Goal: Information Seeking & Learning: Learn about a topic

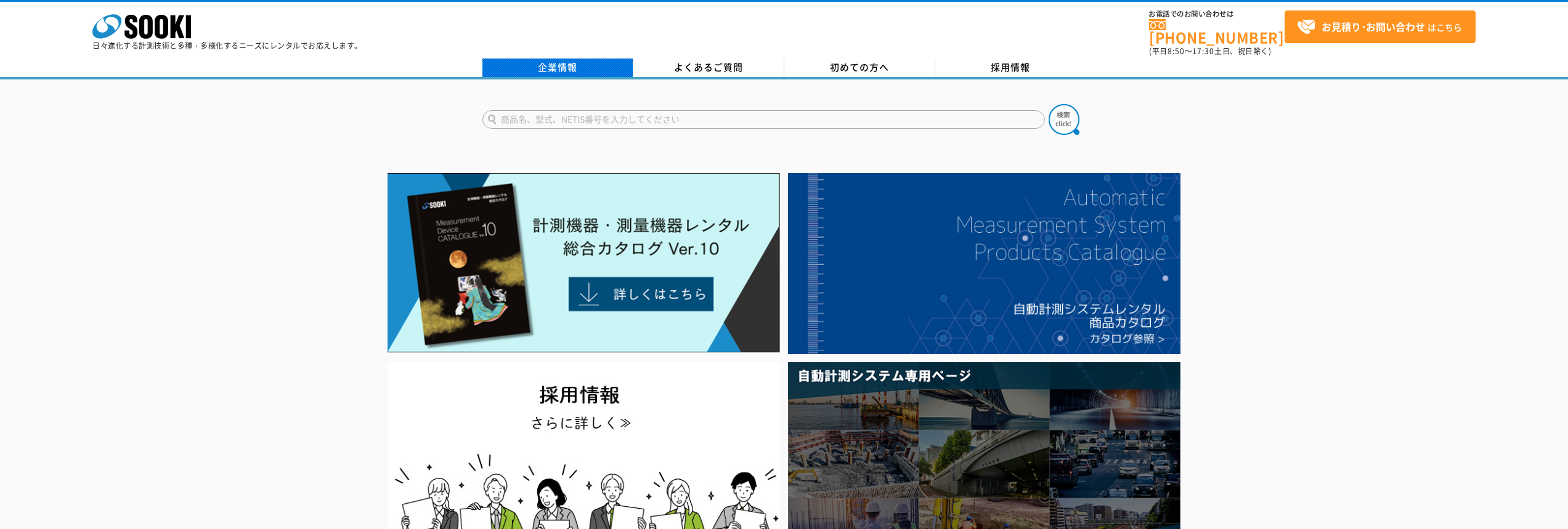
click at [555, 59] on link "企業情報" at bounding box center [558, 68] width 151 height 19
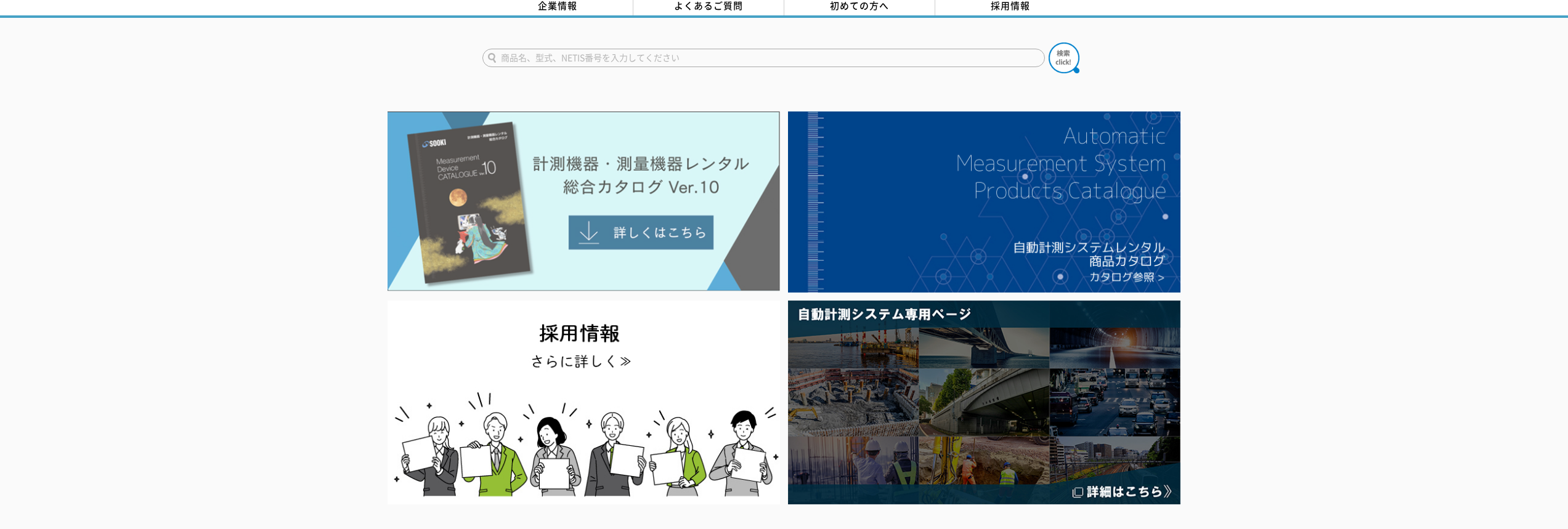
click at [648, 225] on img at bounding box center [584, 201] width 392 height 180
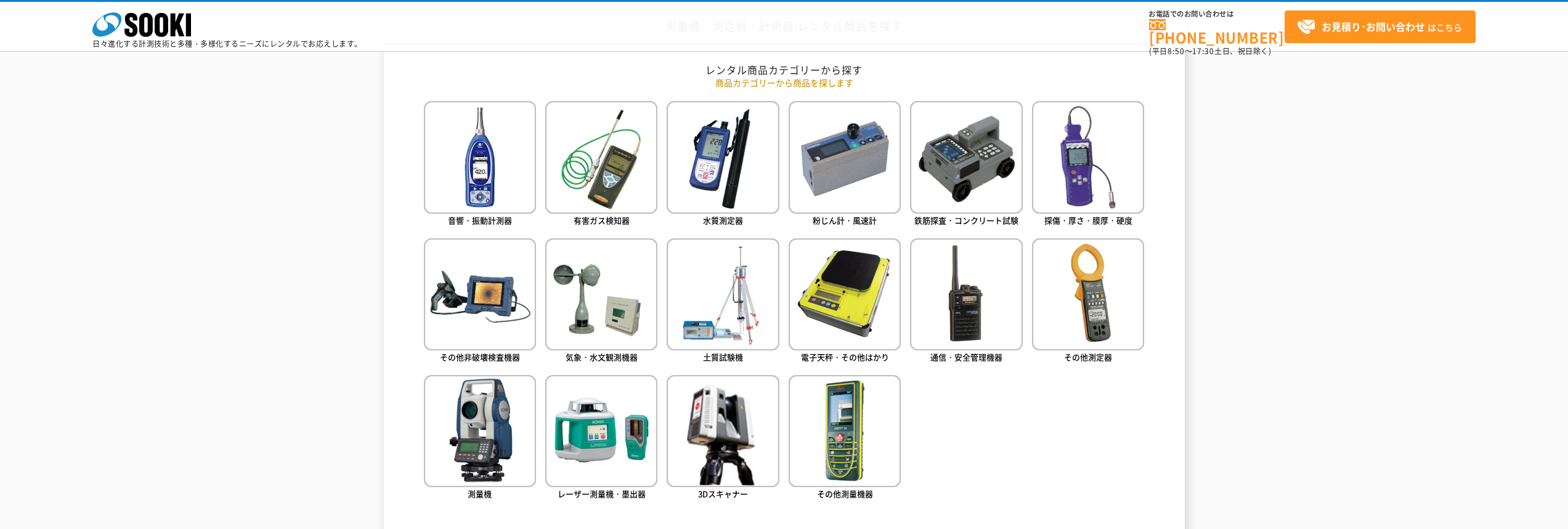
scroll to position [555, 0]
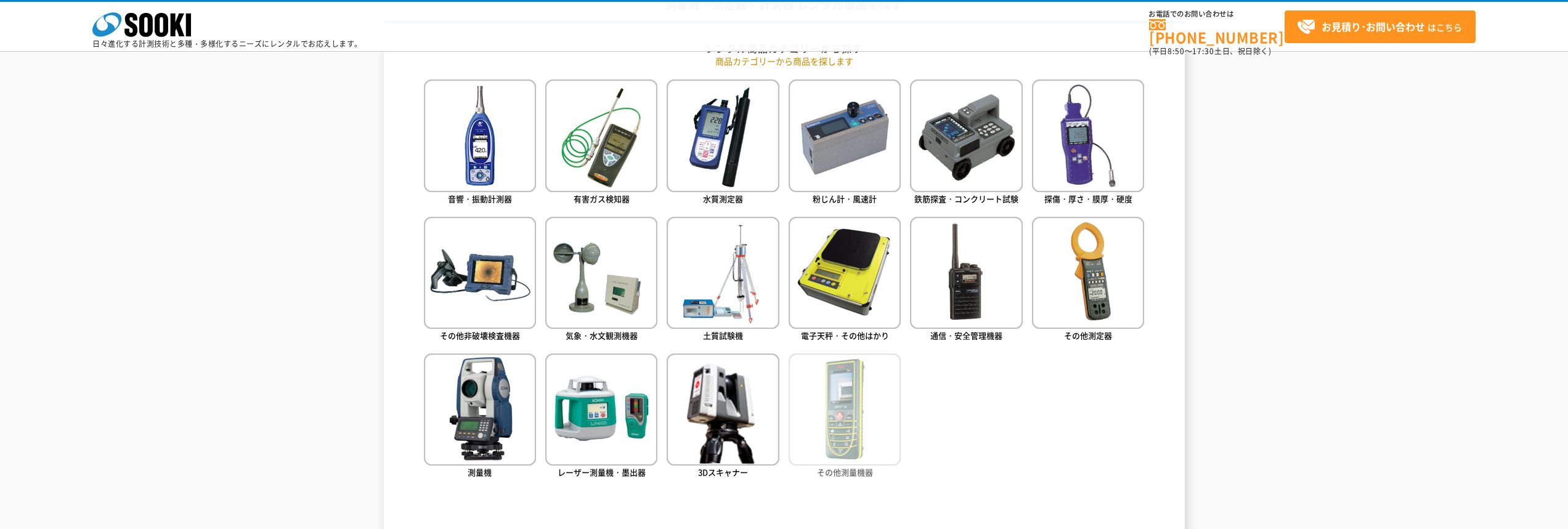
click at [873, 424] on img at bounding box center [845, 409] width 113 height 113
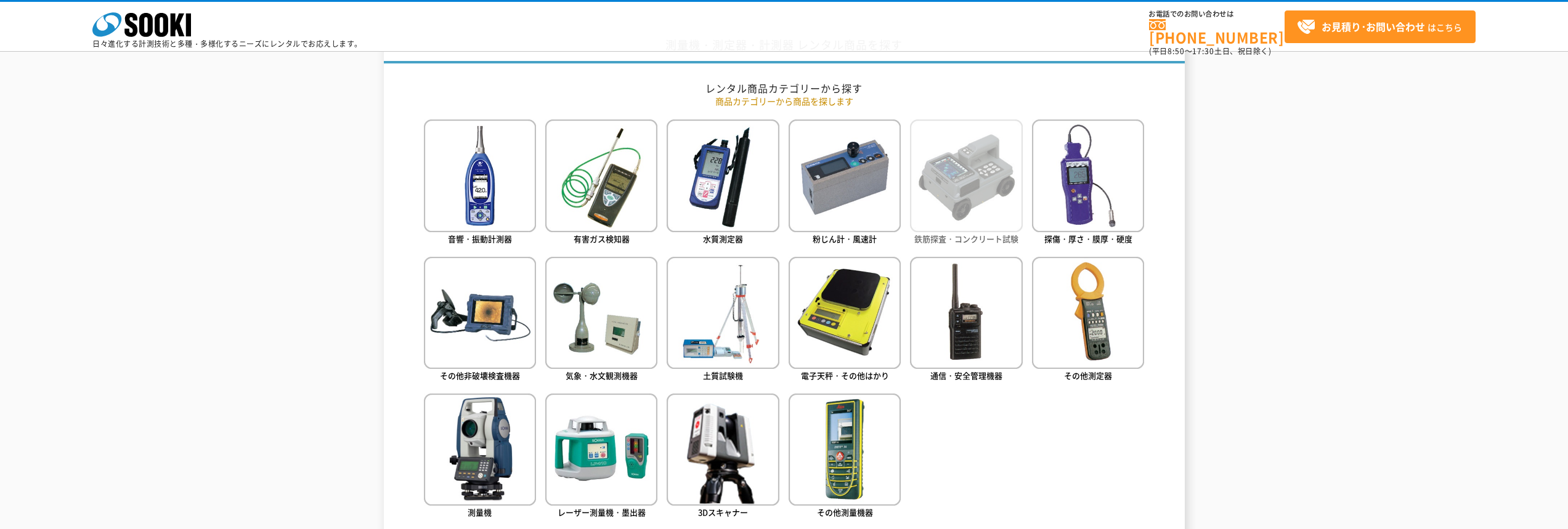
scroll to position [493, 0]
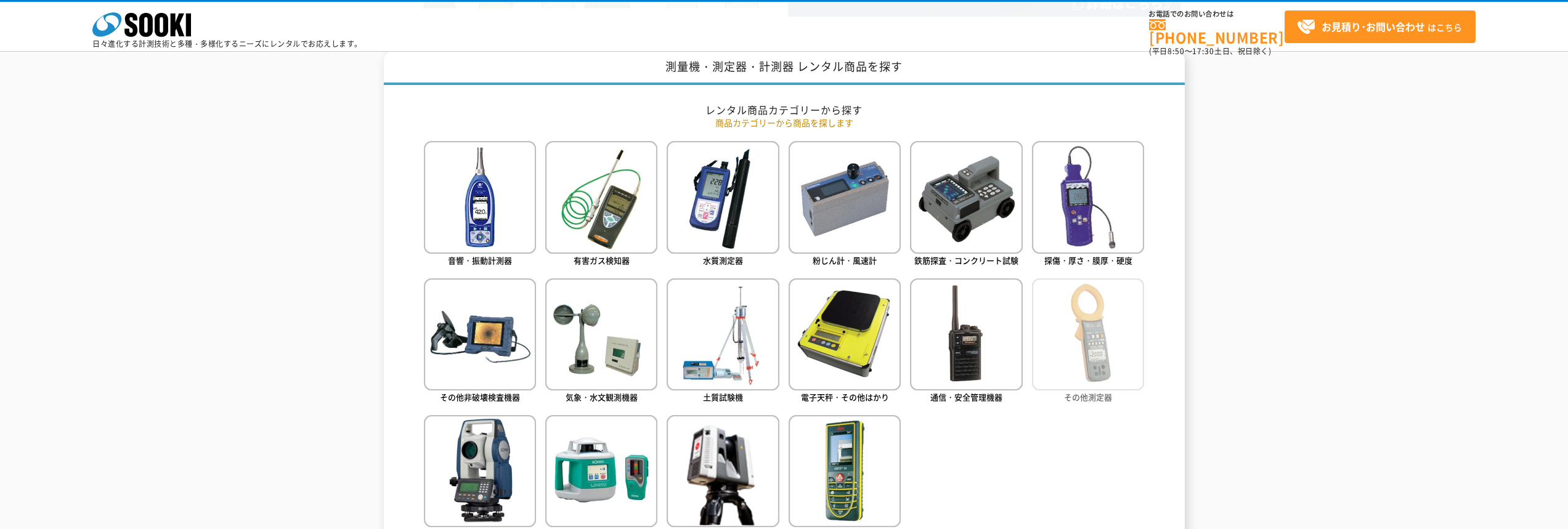
click at [1069, 335] on img at bounding box center [1088, 335] width 113 height 113
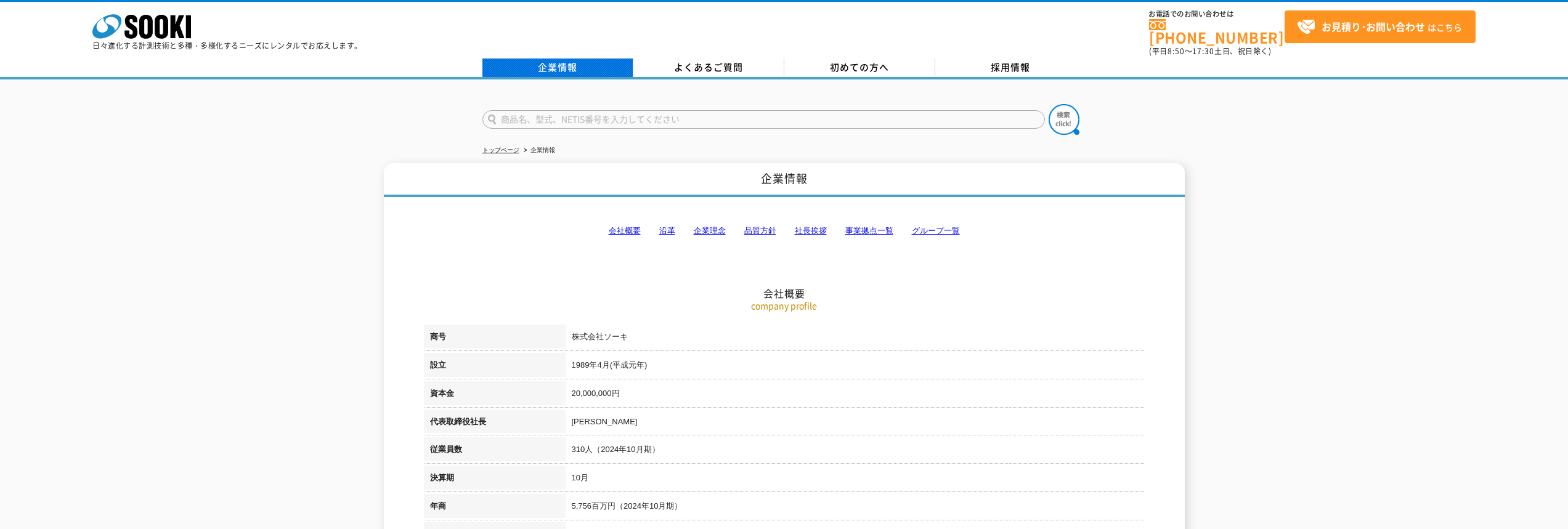
click at [562, 66] on link "企業情報" at bounding box center [558, 68] width 151 height 19
click at [632, 226] on link "会社概要" at bounding box center [625, 230] width 32 height 9
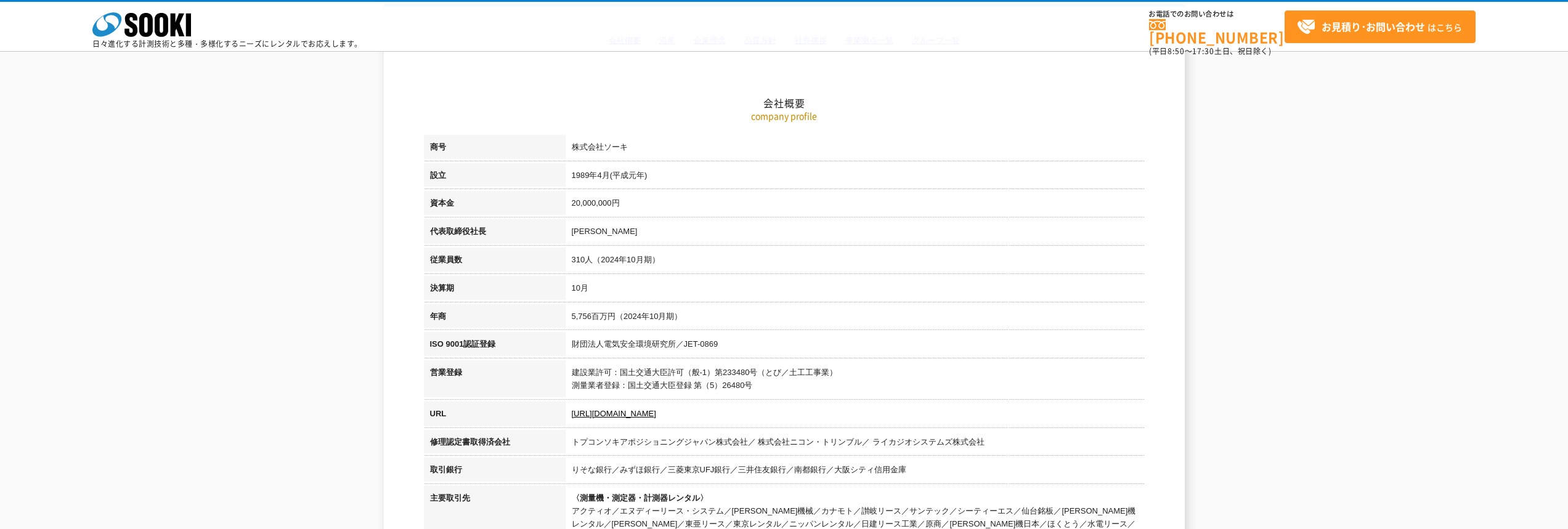
scroll to position [156, 0]
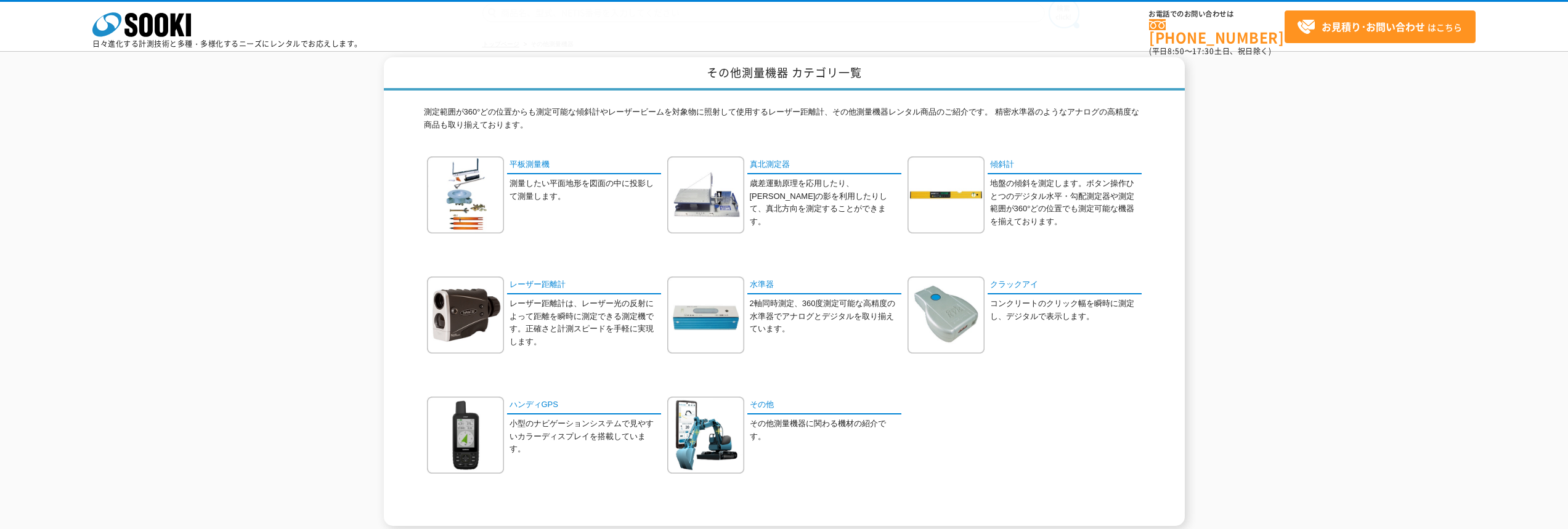
scroll to position [124, 0]
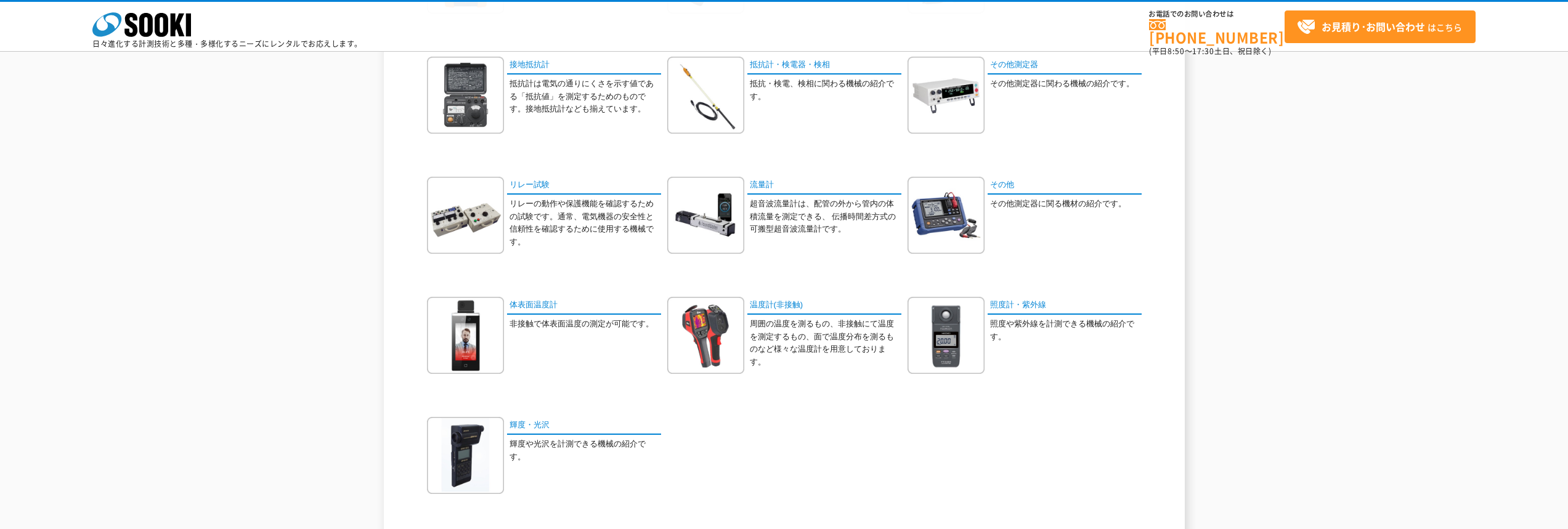
scroll to position [555, 0]
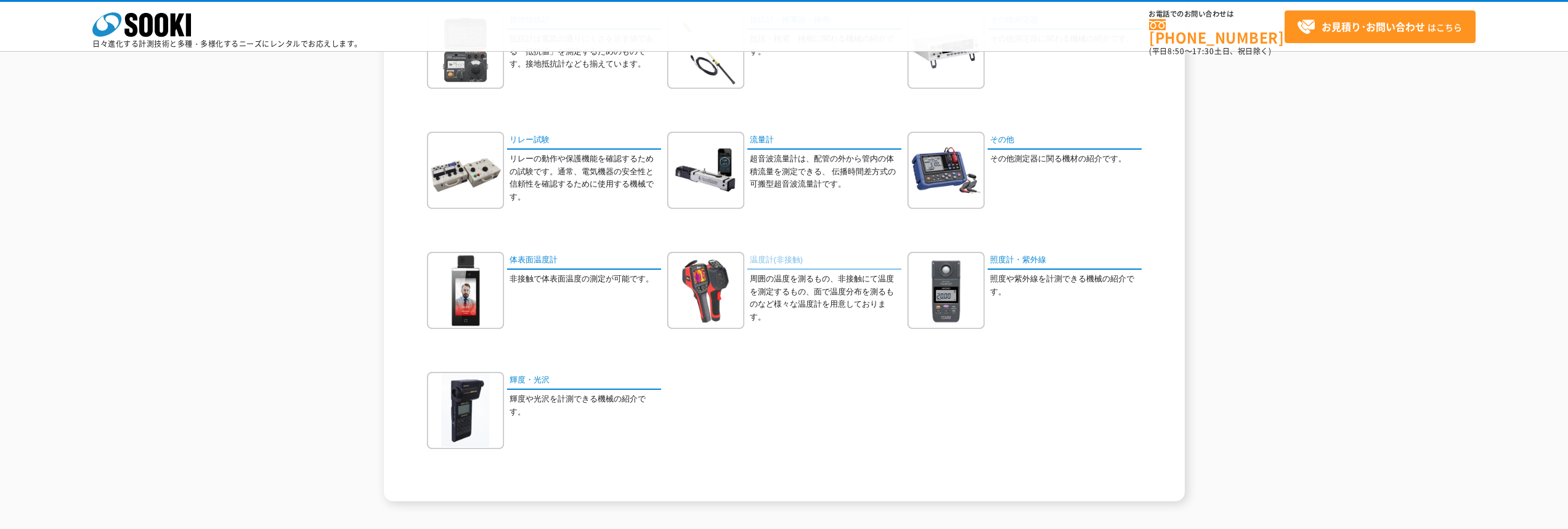
click at [762, 258] on link "温度計(非接触)" at bounding box center [824, 261] width 154 height 18
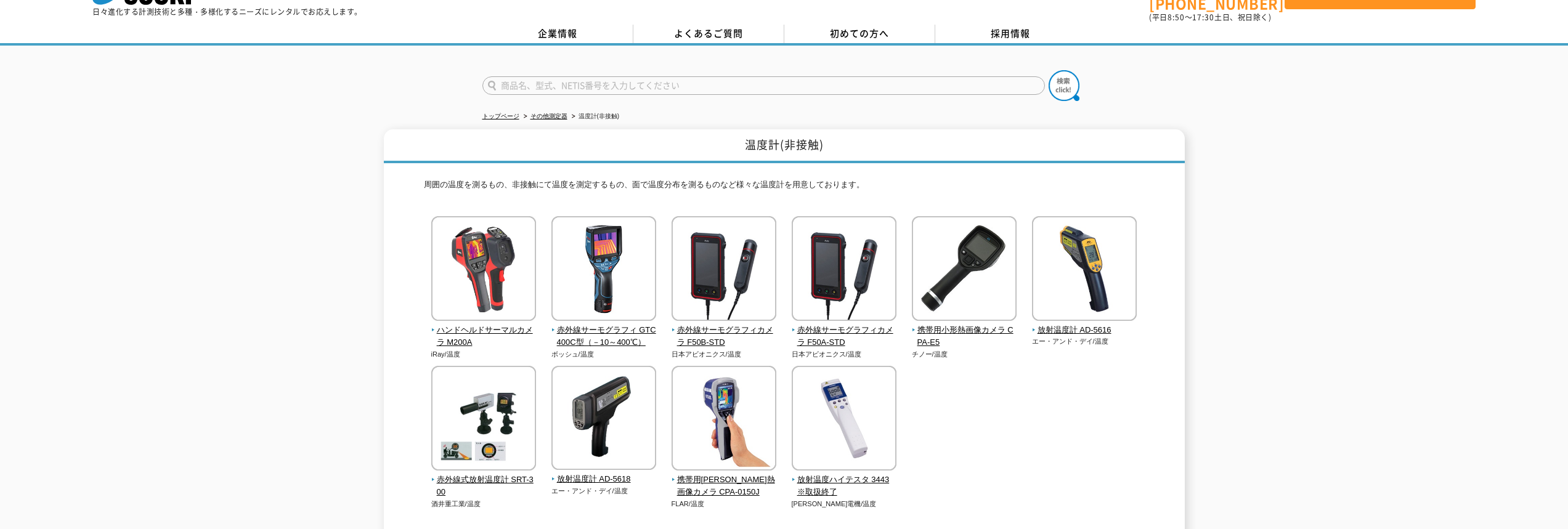
scroll to position [62, 0]
